Goal: Information Seeking & Learning: Learn about a topic

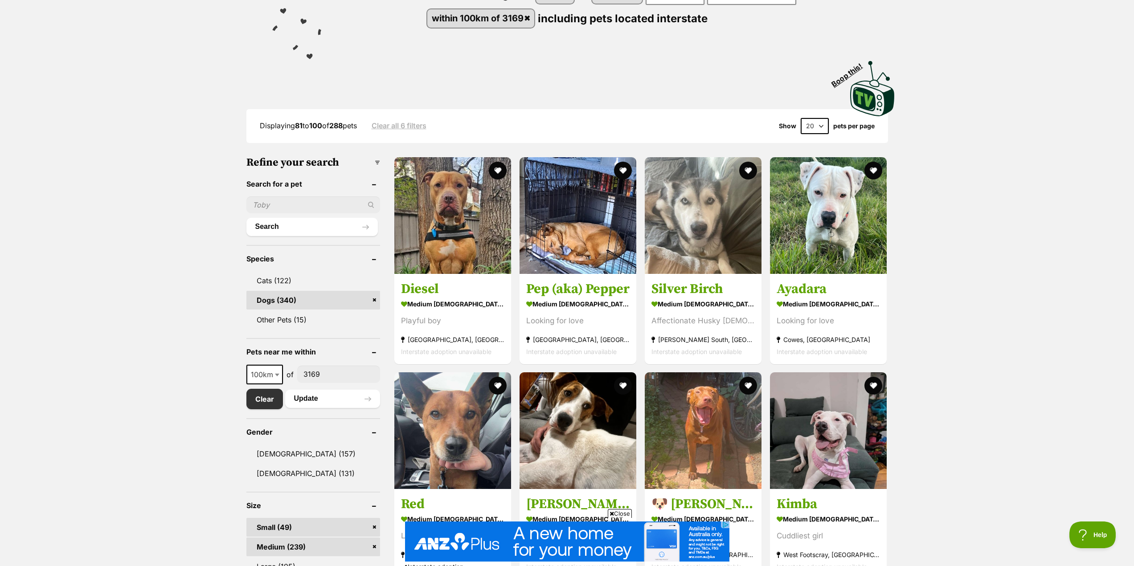
scroll to position [223, 0]
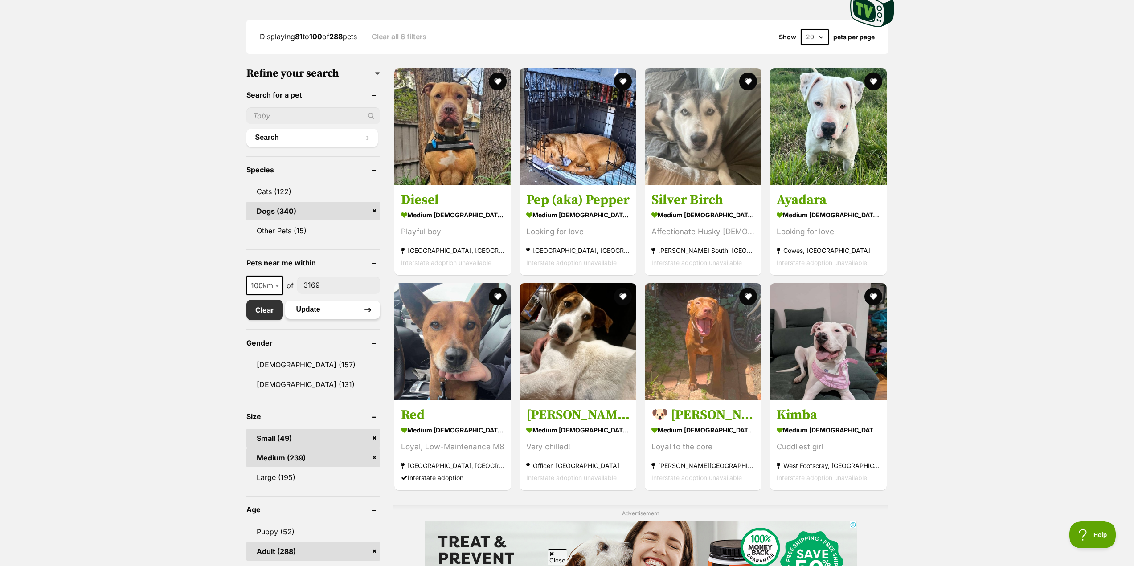
click at [306, 314] on button "Update" at bounding box center [332, 310] width 95 height 18
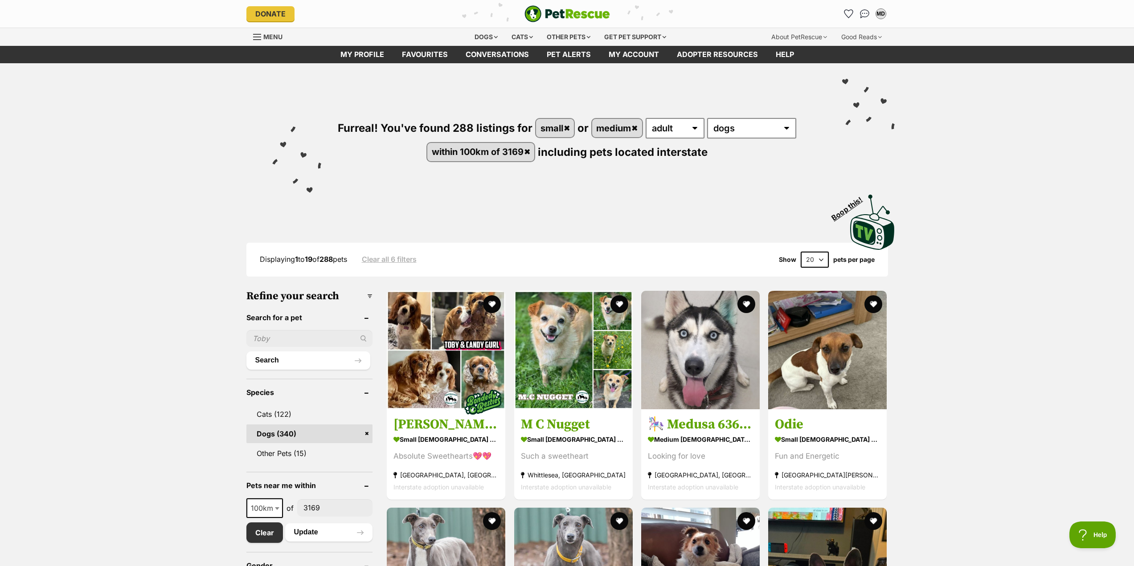
click at [820, 260] on select "20 40 60" at bounding box center [815, 260] width 28 height 16
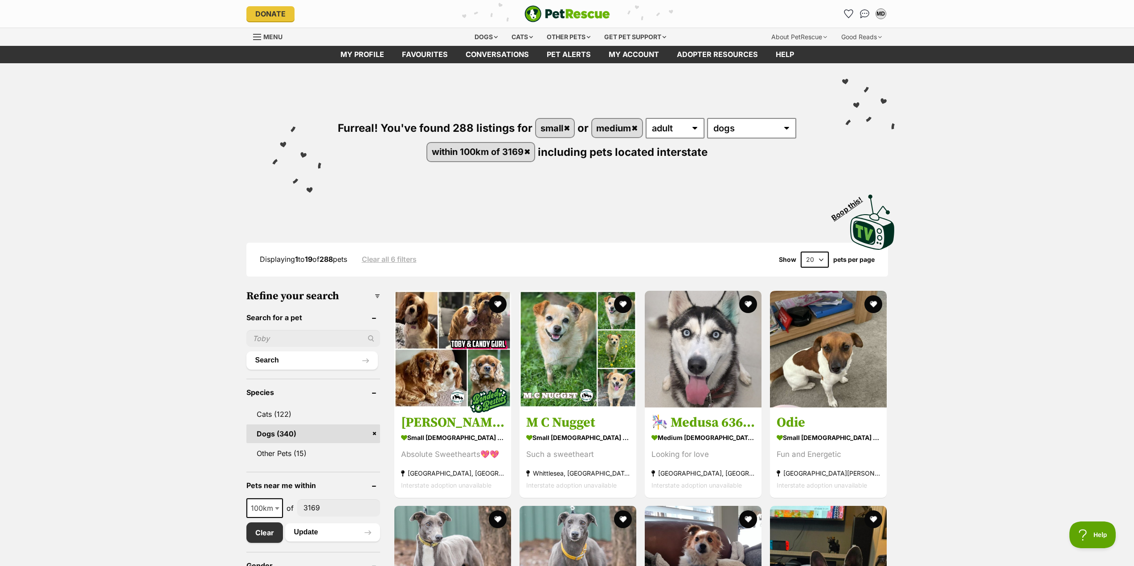
select select "60"
click at [801, 252] on select "20 40 60" at bounding box center [815, 260] width 28 height 16
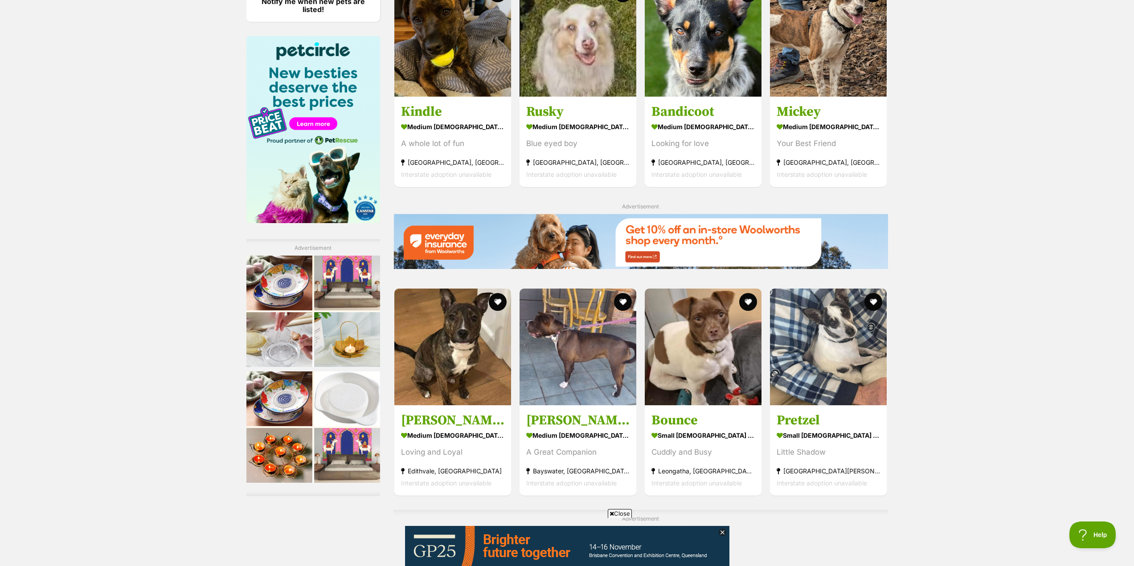
scroll to position [1158, 0]
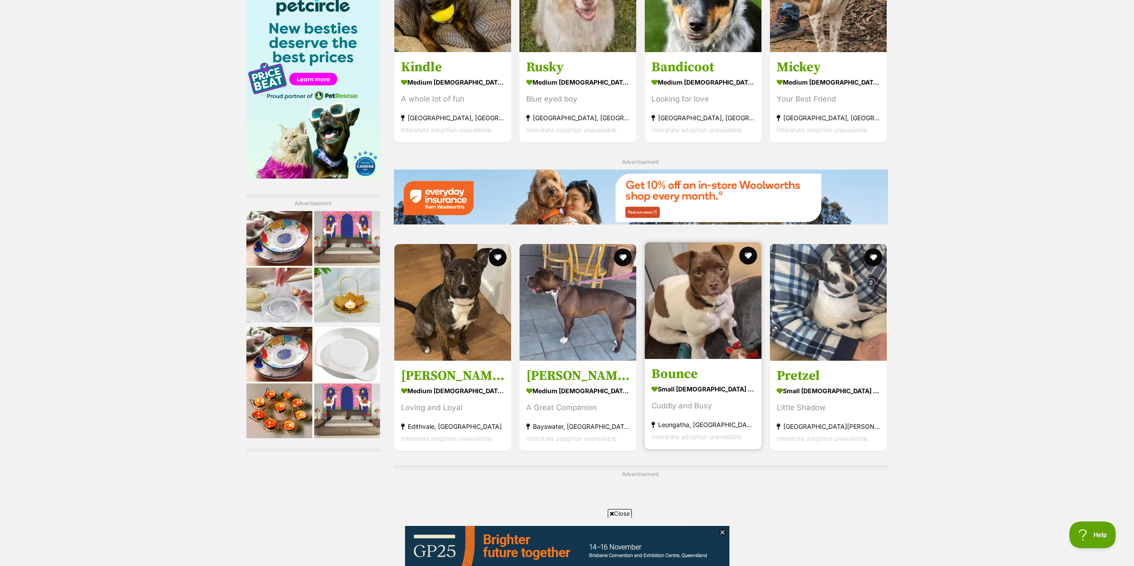
click at [704, 308] on img at bounding box center [703, 300] width 117 height 117
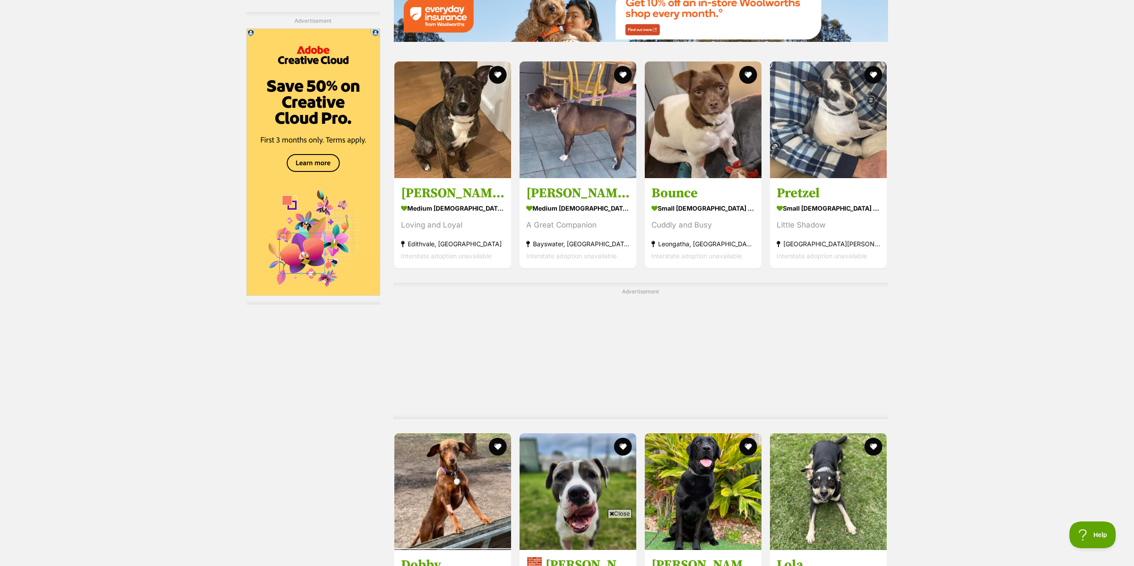
scroll to position [1207, 0]
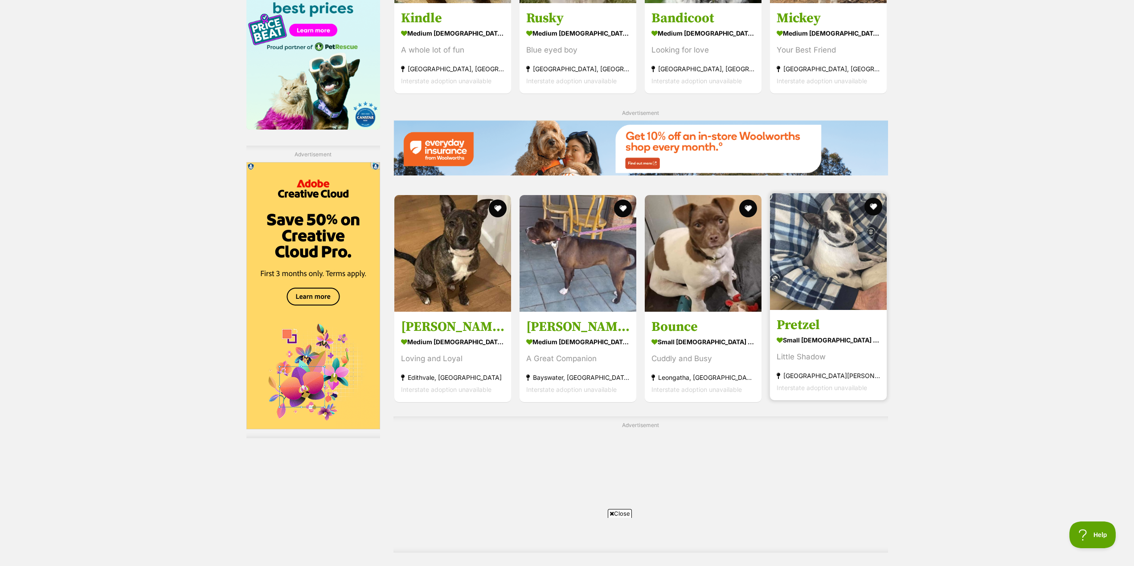
click at [809, 193] on img at bounding box center [828, 251] width 117 height 117
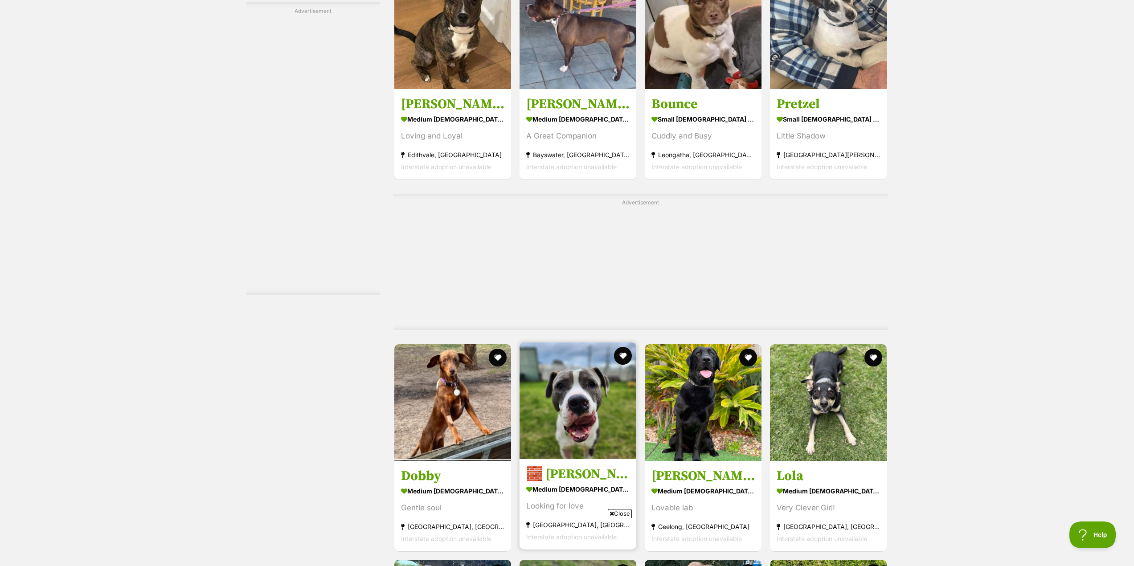
click at [543, 343] on img at bounding box center [577, 401] width 117 height 117
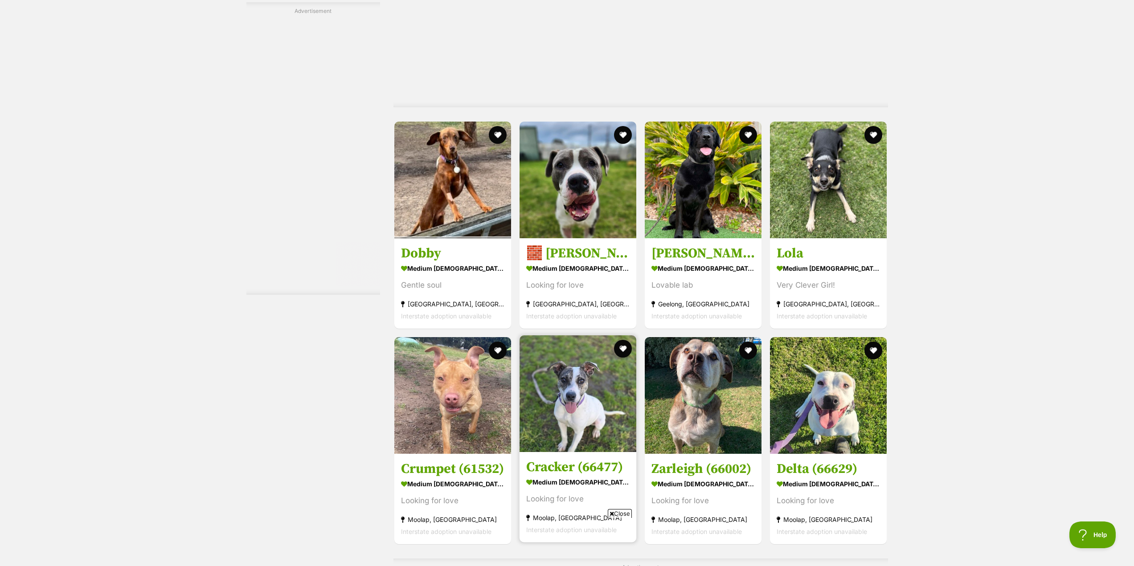
click at [575, 335] on img at bounding box center [577, 393] width 117 height 117
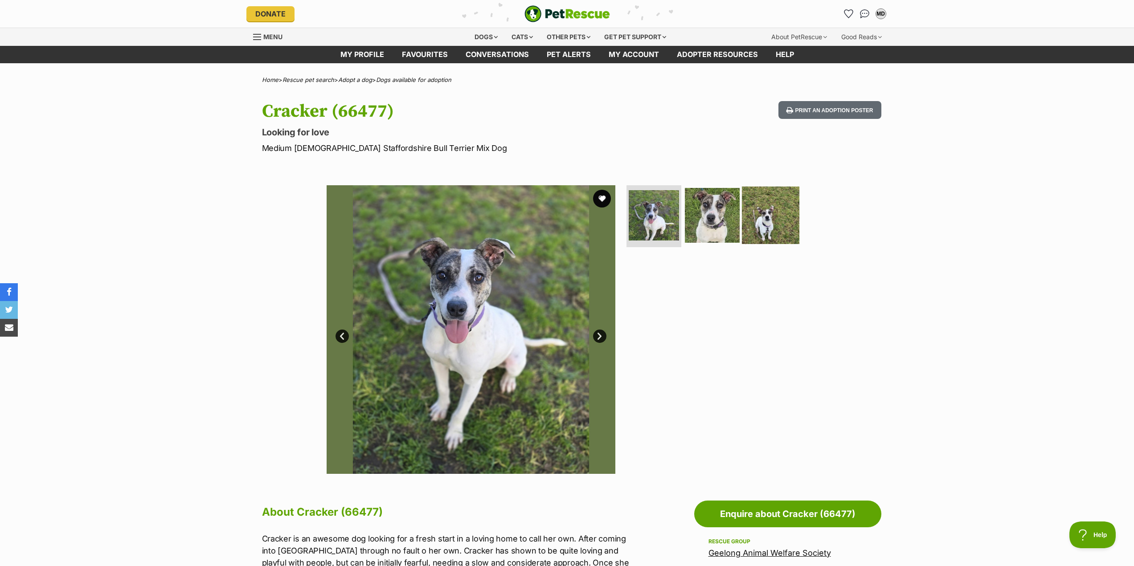
click at [764, 220] on img at bounding box center [770, 214] width 57 height 57
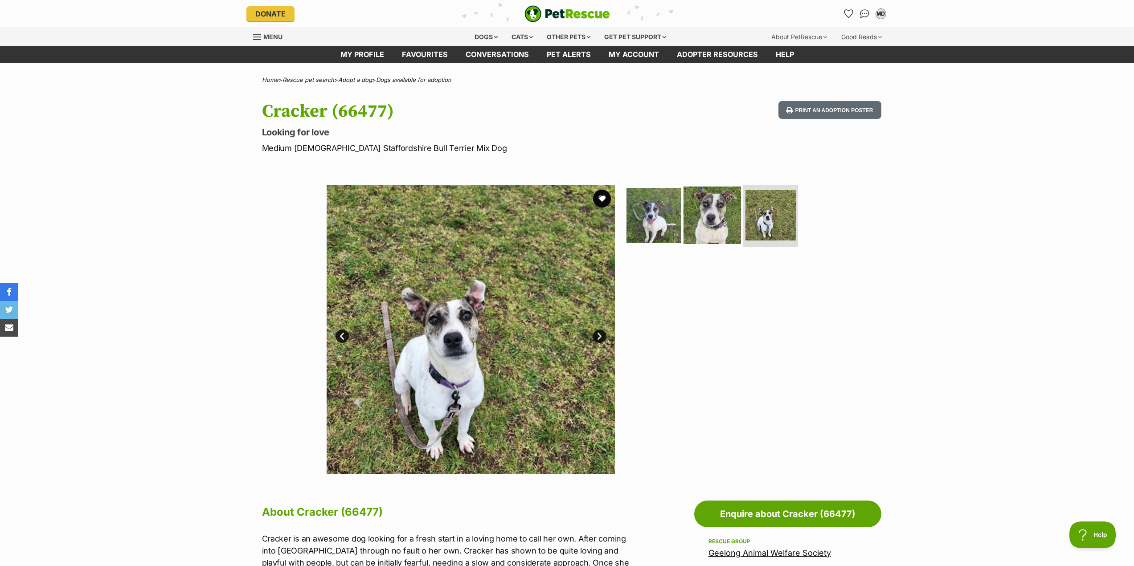
click at [710, 213] on img at bounding box center [711, 214] width 57 height 57
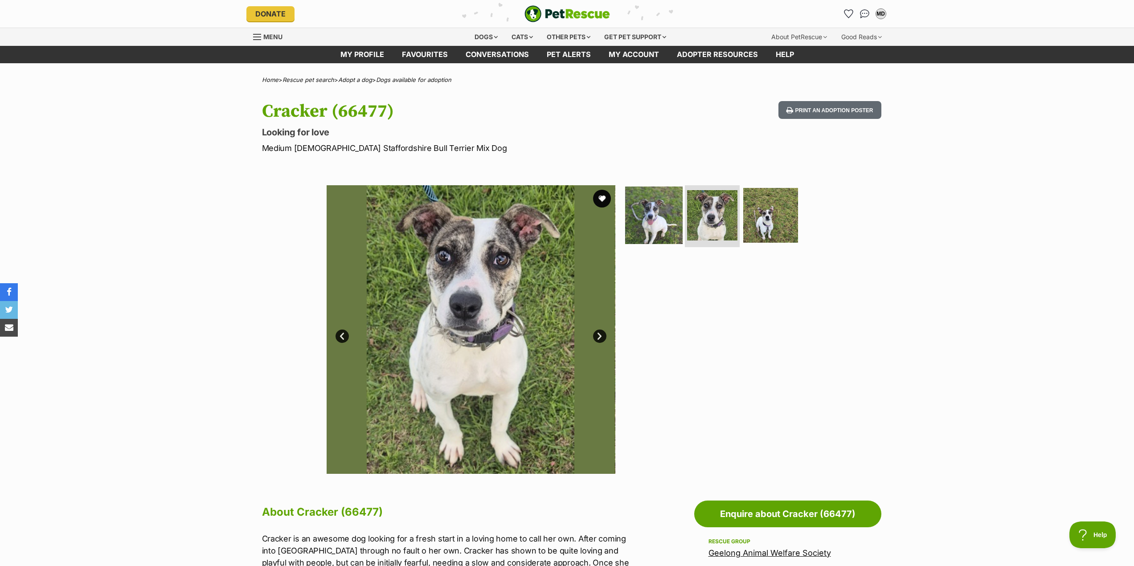
click at [660, 214] on img at bounding box center [653, 214] width 57 height 57
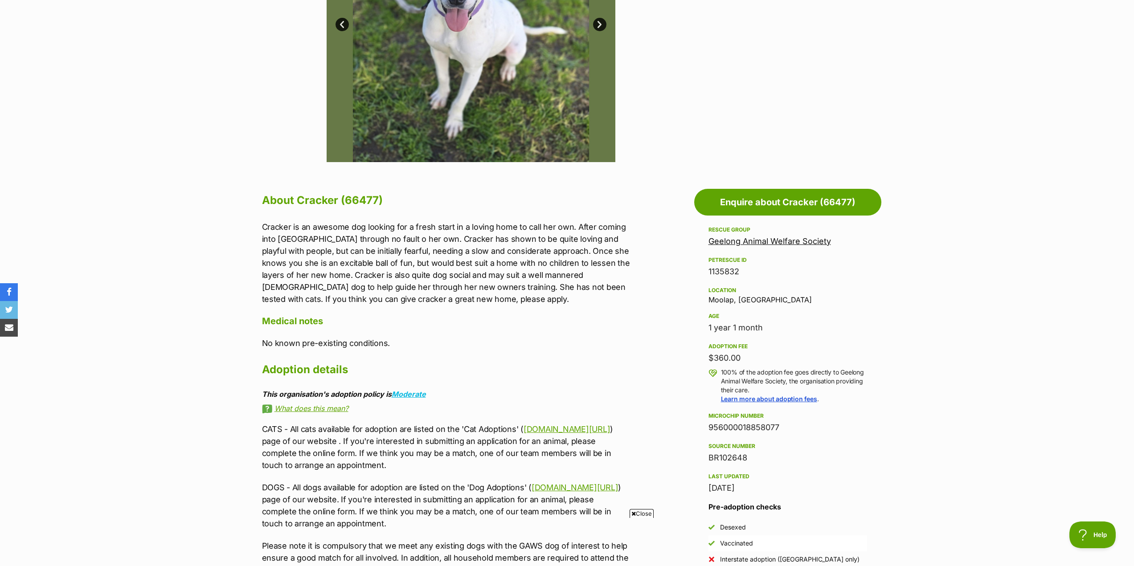
scroll to position [134, 0]
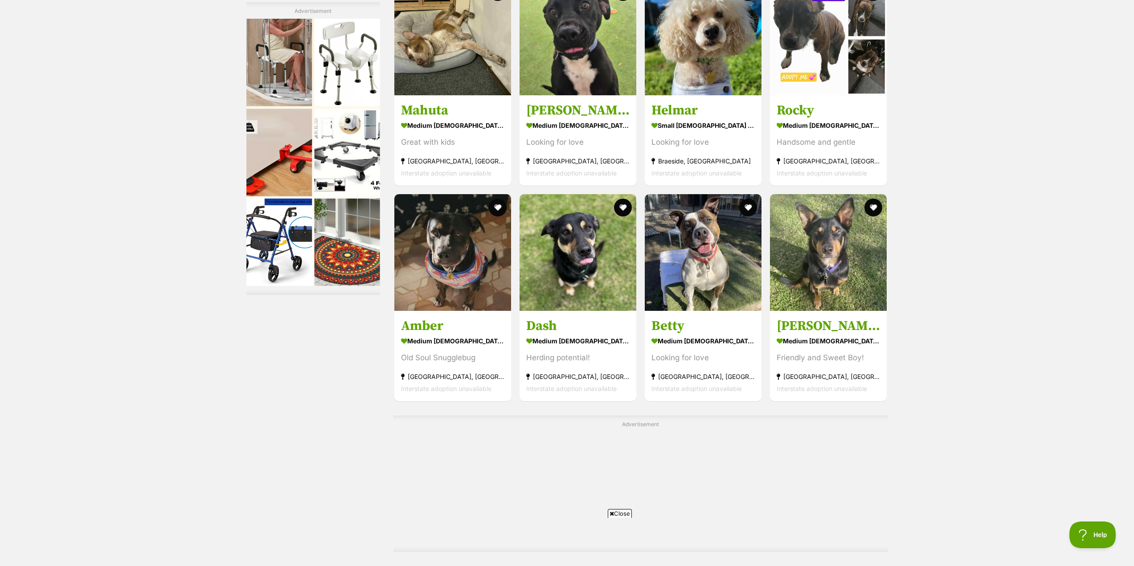
scroll to position [3881, 0]
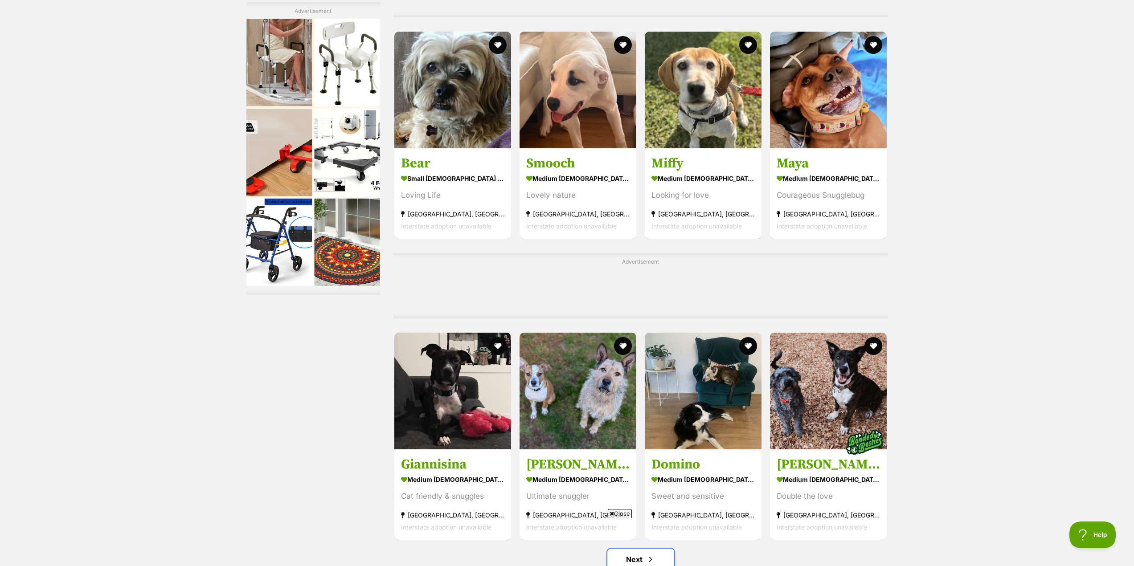
click at [638, 549] on link "Next" at bounding box center [640, 559] width 67 height 21
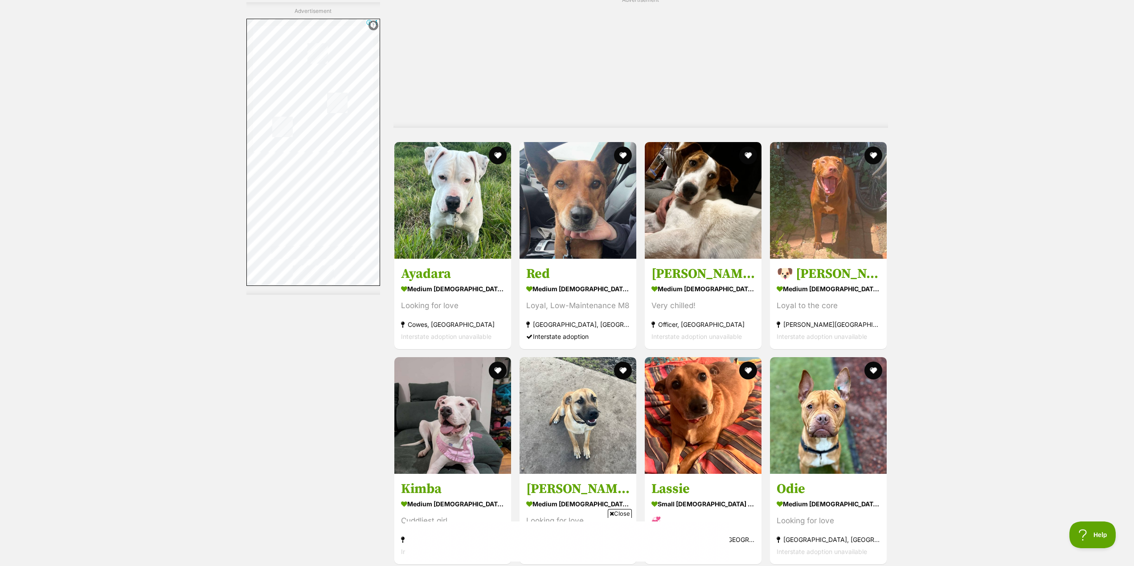
scroll to position [1960, 0]
